Goal: Transaction & Acquisition: Purchase product/service

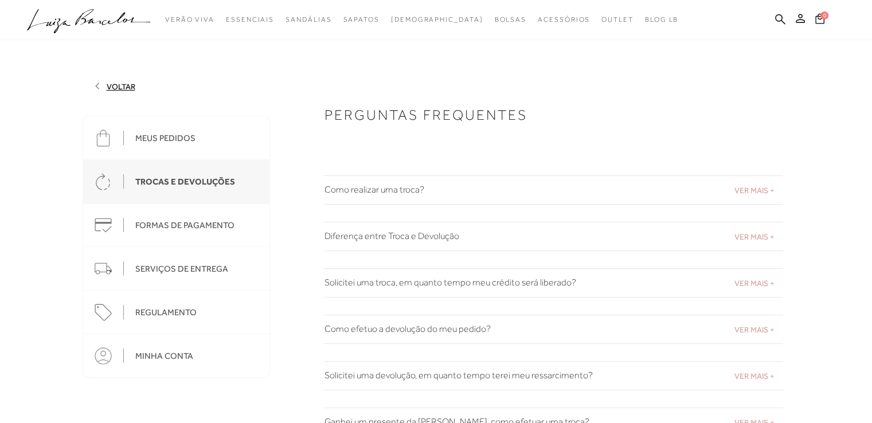
click at [467, 191] on h2 "Como realizar uma troca?" at bounding box center [554, 190] width 459 height 11
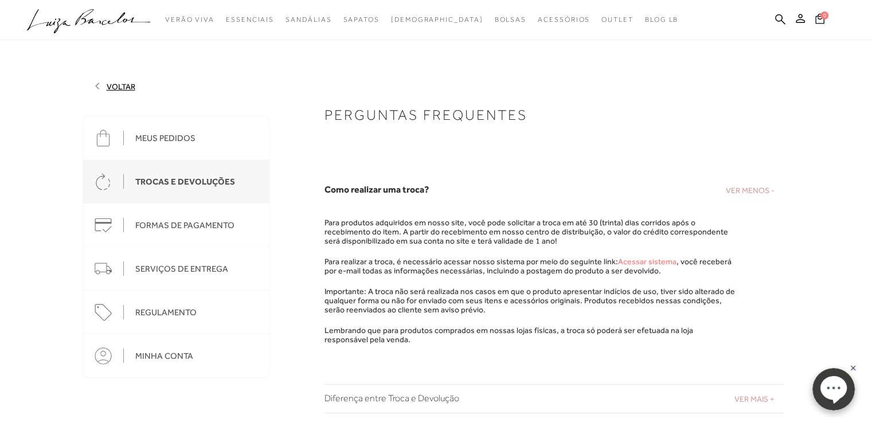
click at [648, 260] on link "Acessar sistema" at bounding box center [647, 261] width 59 height 9
click at [782, 20] on icon at bounding box center [780, 19] width 10 height 11
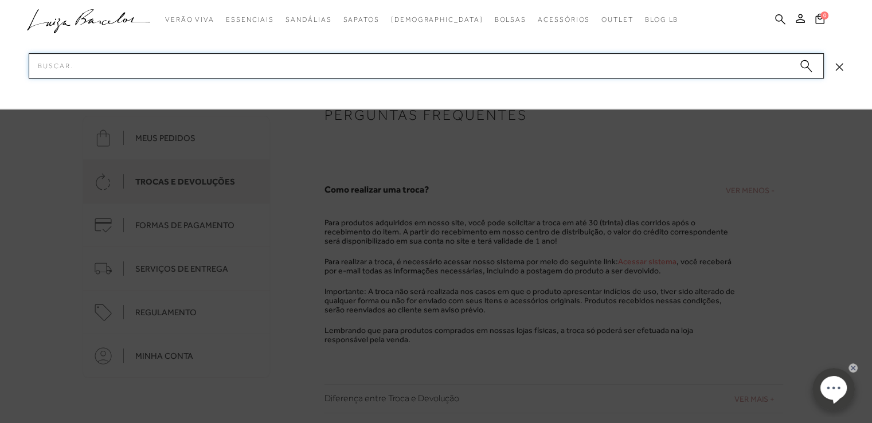
paste input "Tênis knit"
type input "Tênis knit"
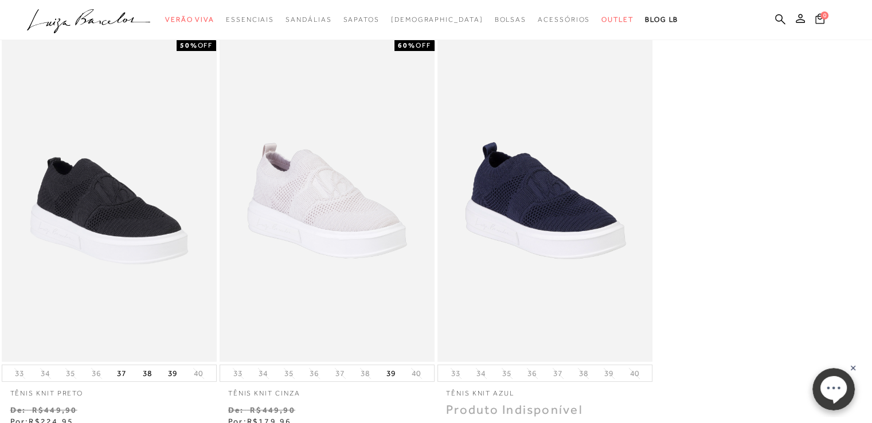
scroll to position [115, 0]
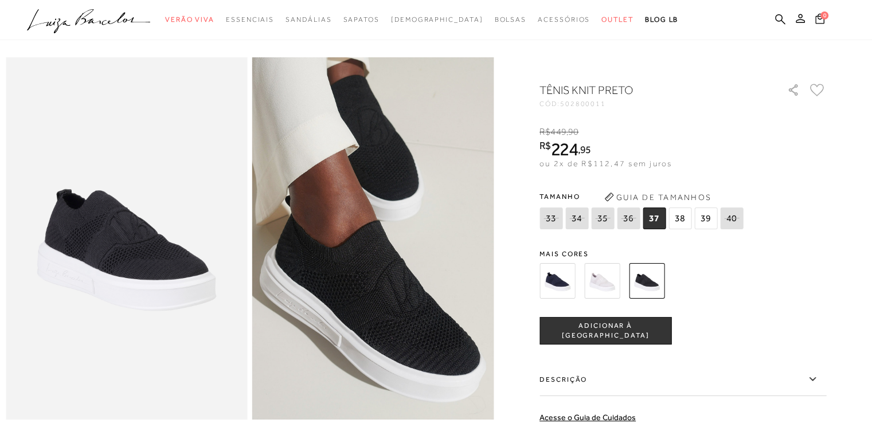
scroll to position [32, 0]
